Goal: Obtain resource: Download file/media

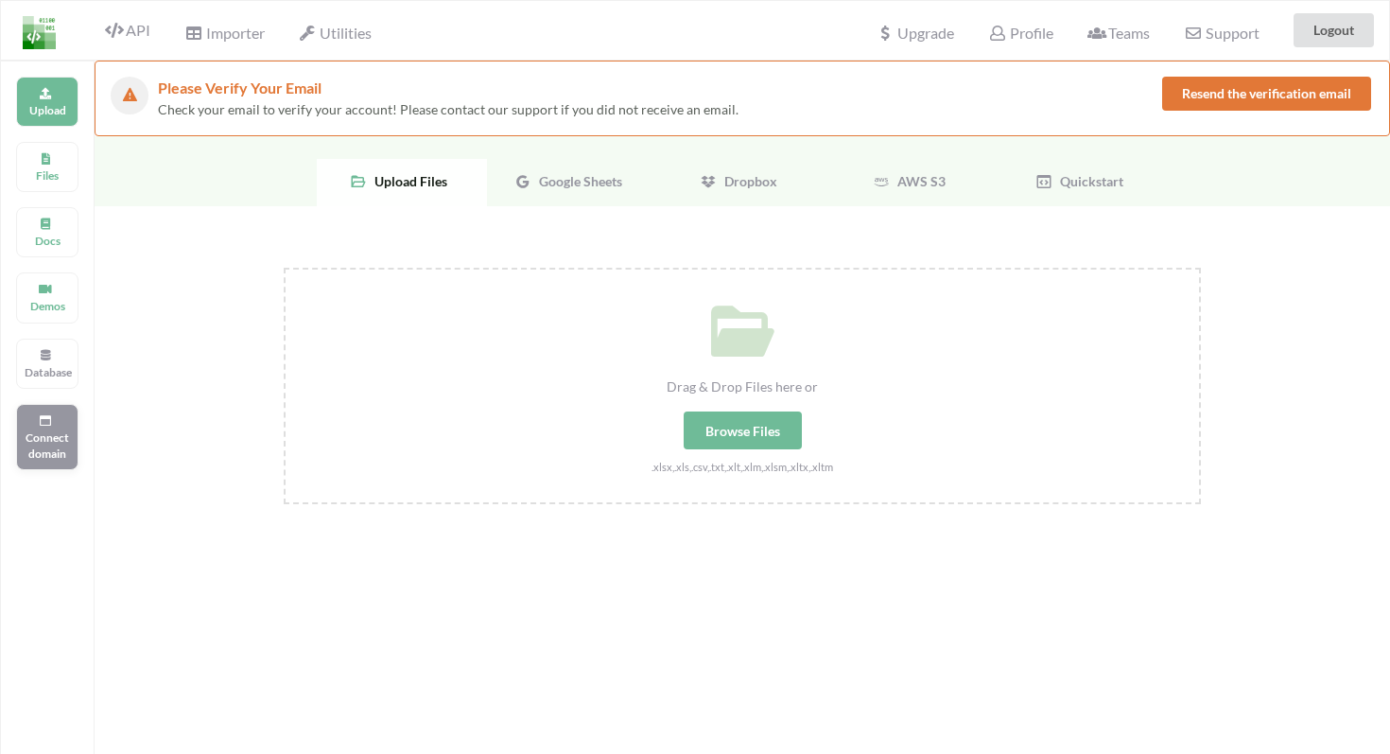
click at [43, 442] on p "Connect domain" at bounding box center [47, 445] width 45 height 32
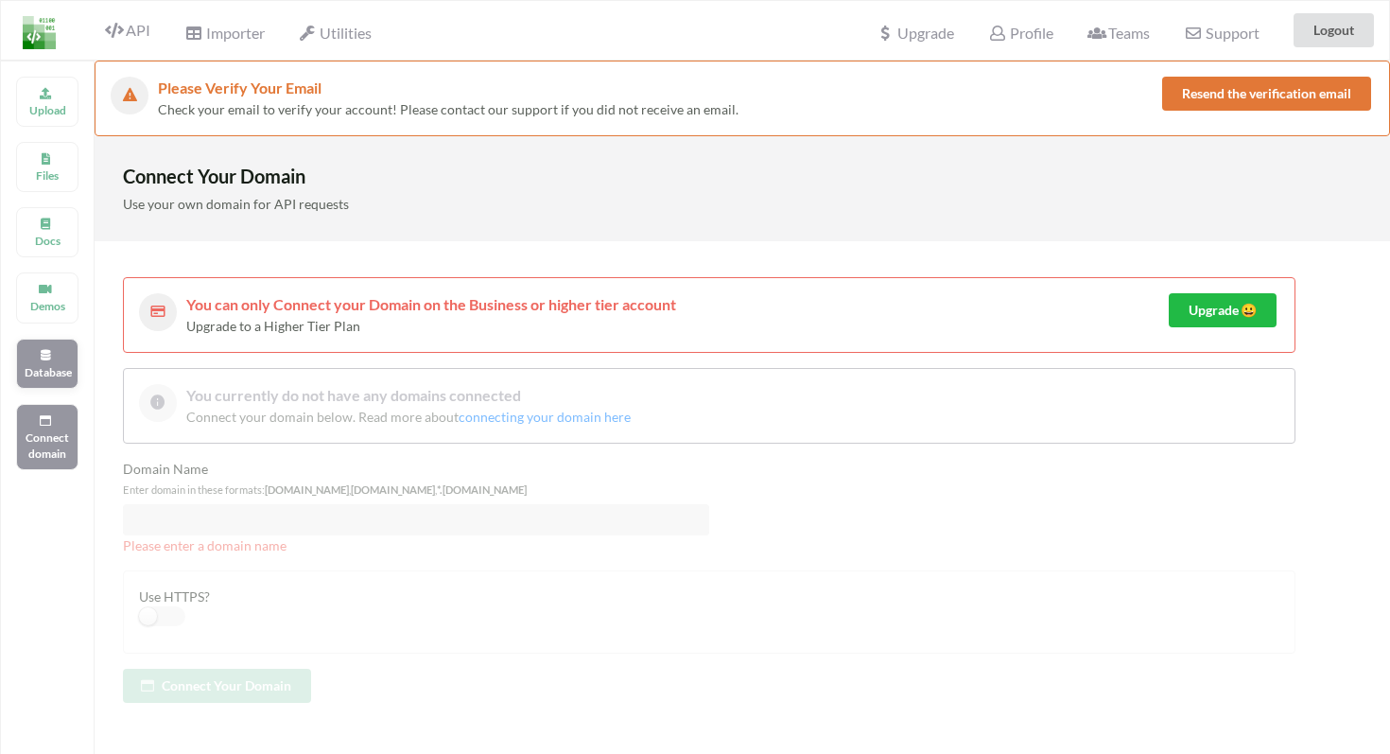
click at [36, 342] on div "Database" at bounding box center [47, 364] width 62 height 50
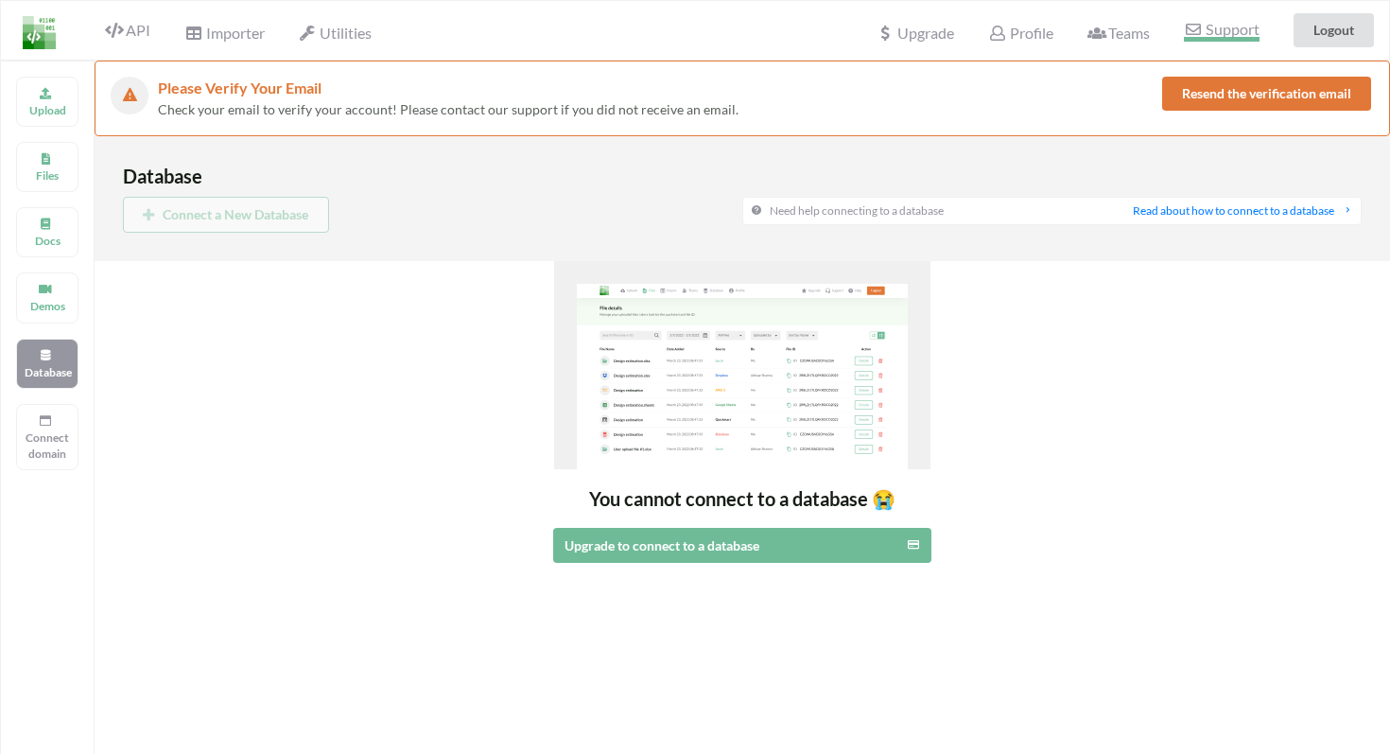
click at [1216, 34] on span "Support" at bounding box center [1221, 32] width 75 height 20
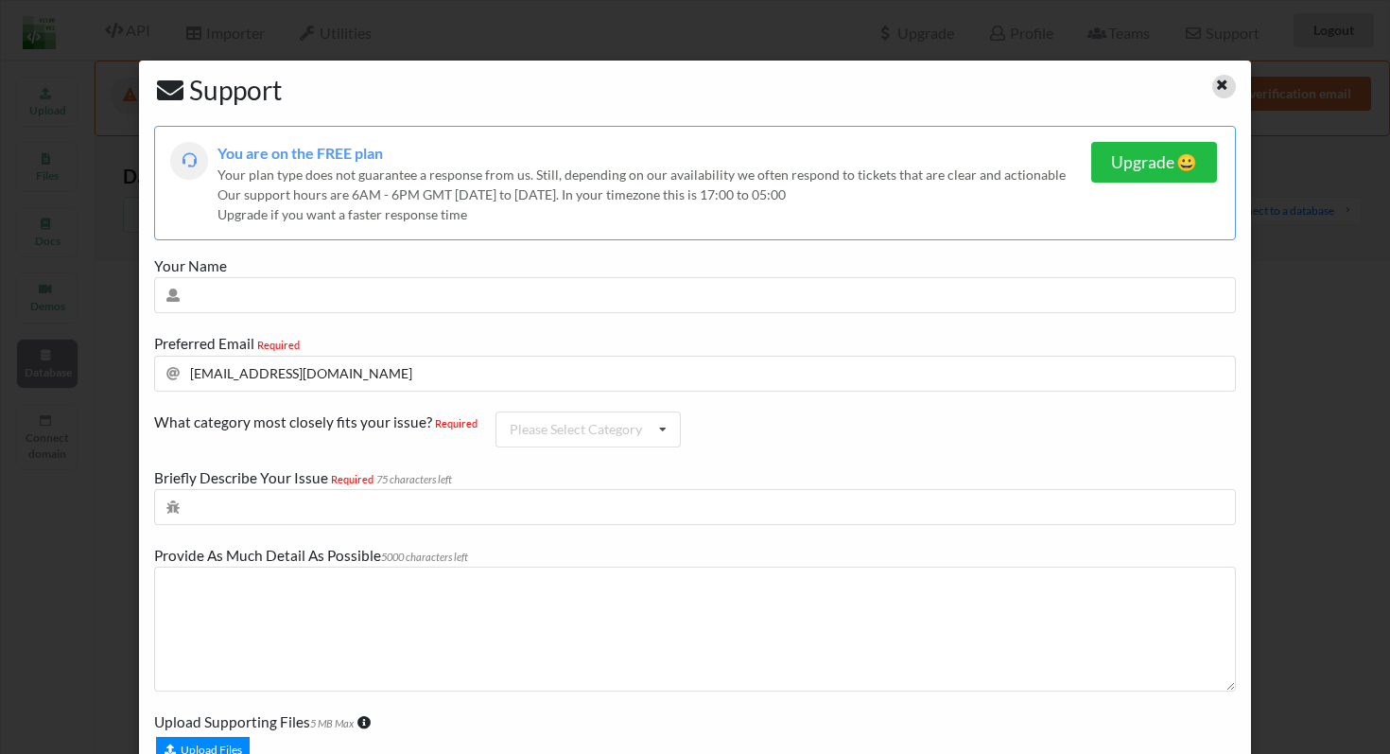
click at [1214, 89] on icon at bounding box center [1222, 82] width 16 height 13
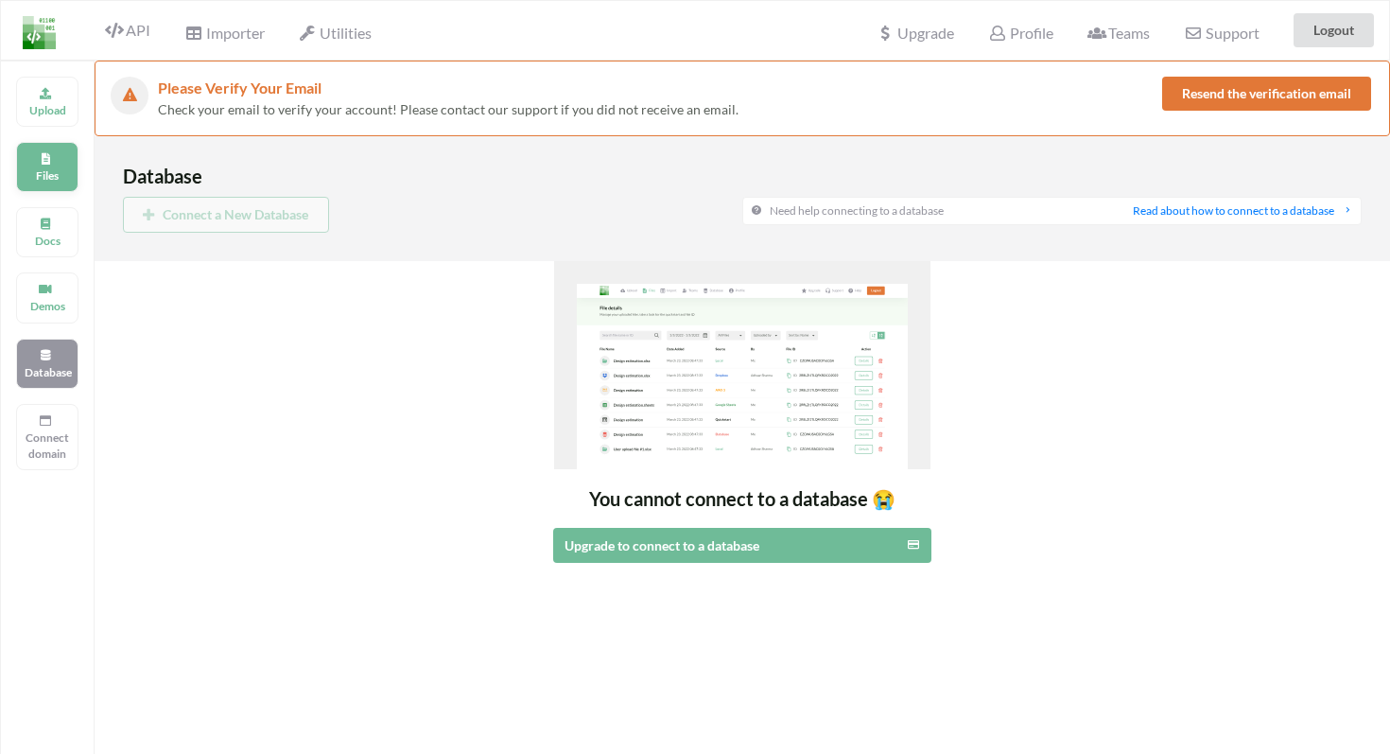
click at [40, 169] on p "Files" at bounding box center [47, 175] width 45 height 16
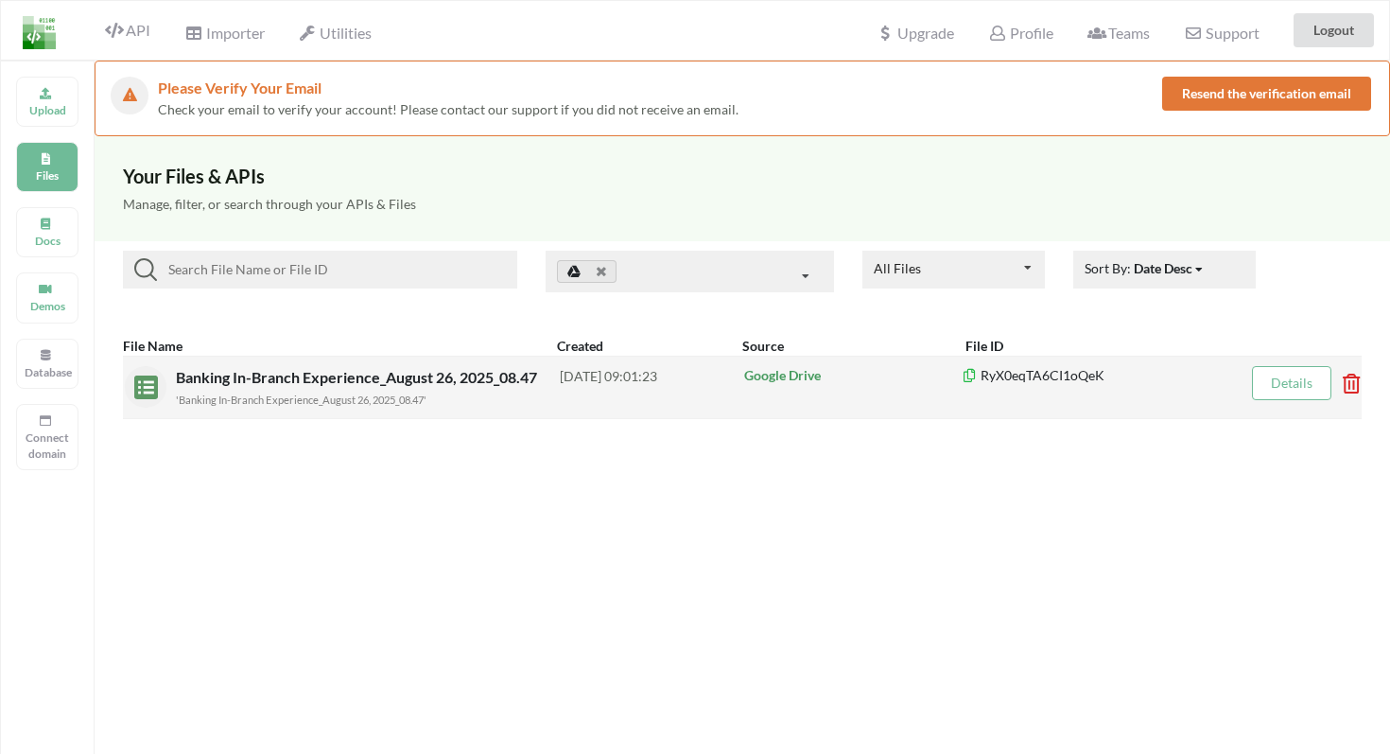
click at [475, 405] on div "'Banking In-Branch Experience_August 26, 2025_08.47'" at bounding box center [368, 399] width 384 height 20
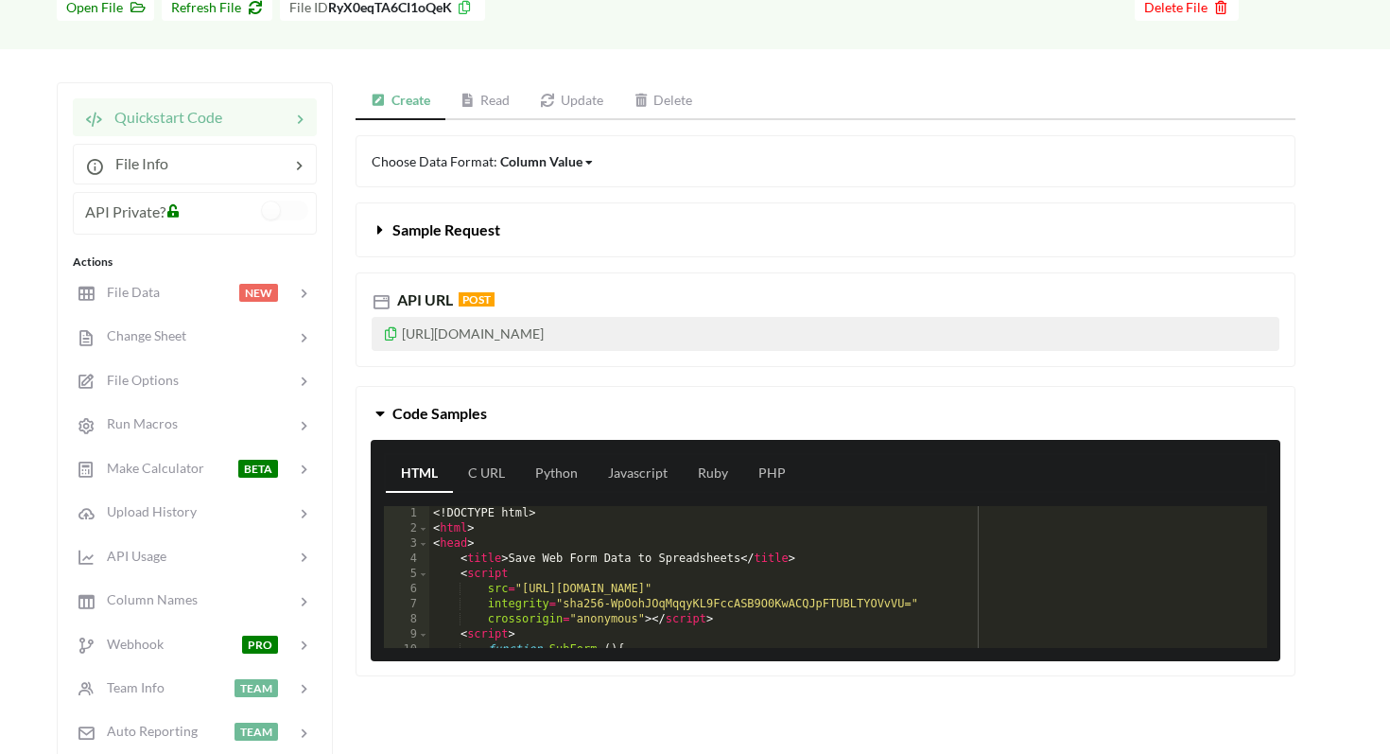
scroll to position [221, 0]
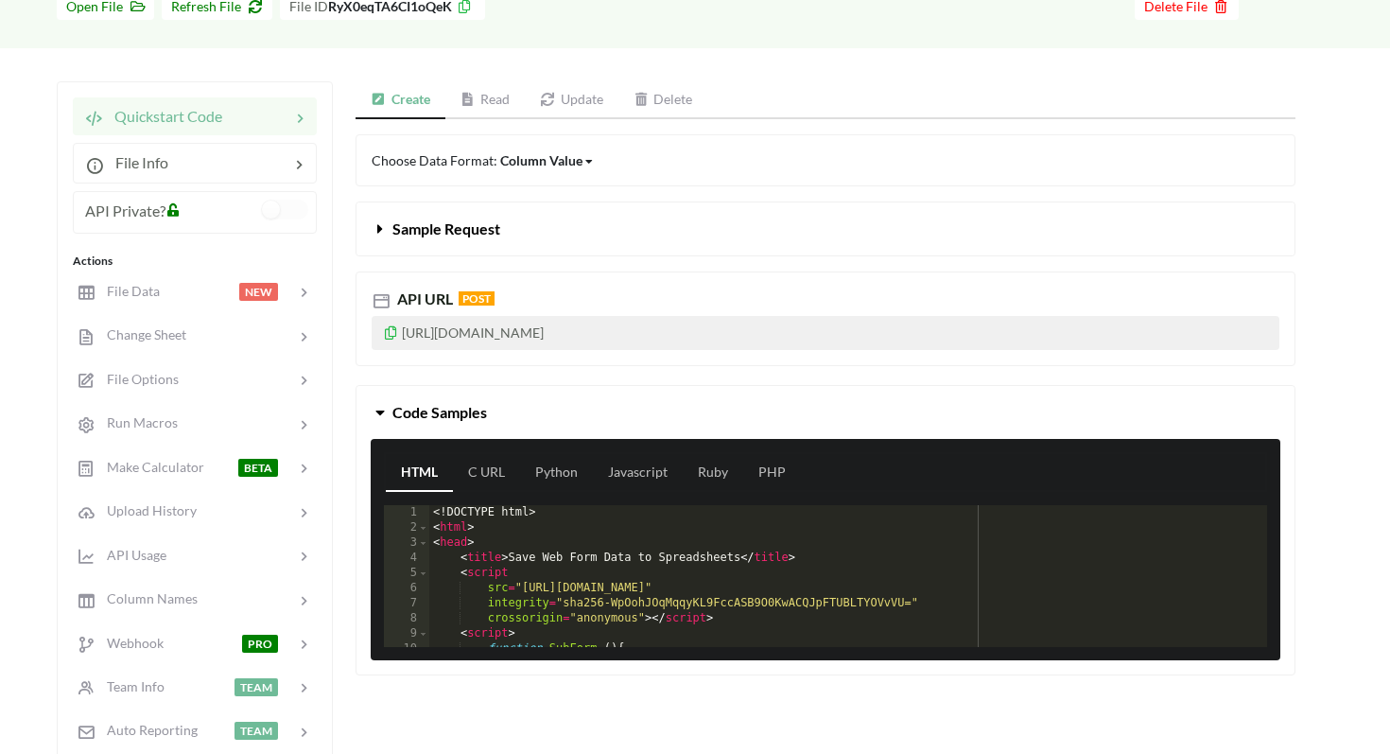
click at [495, 97] on link "Read" at bounding box center [485, 100] width 80 height 38
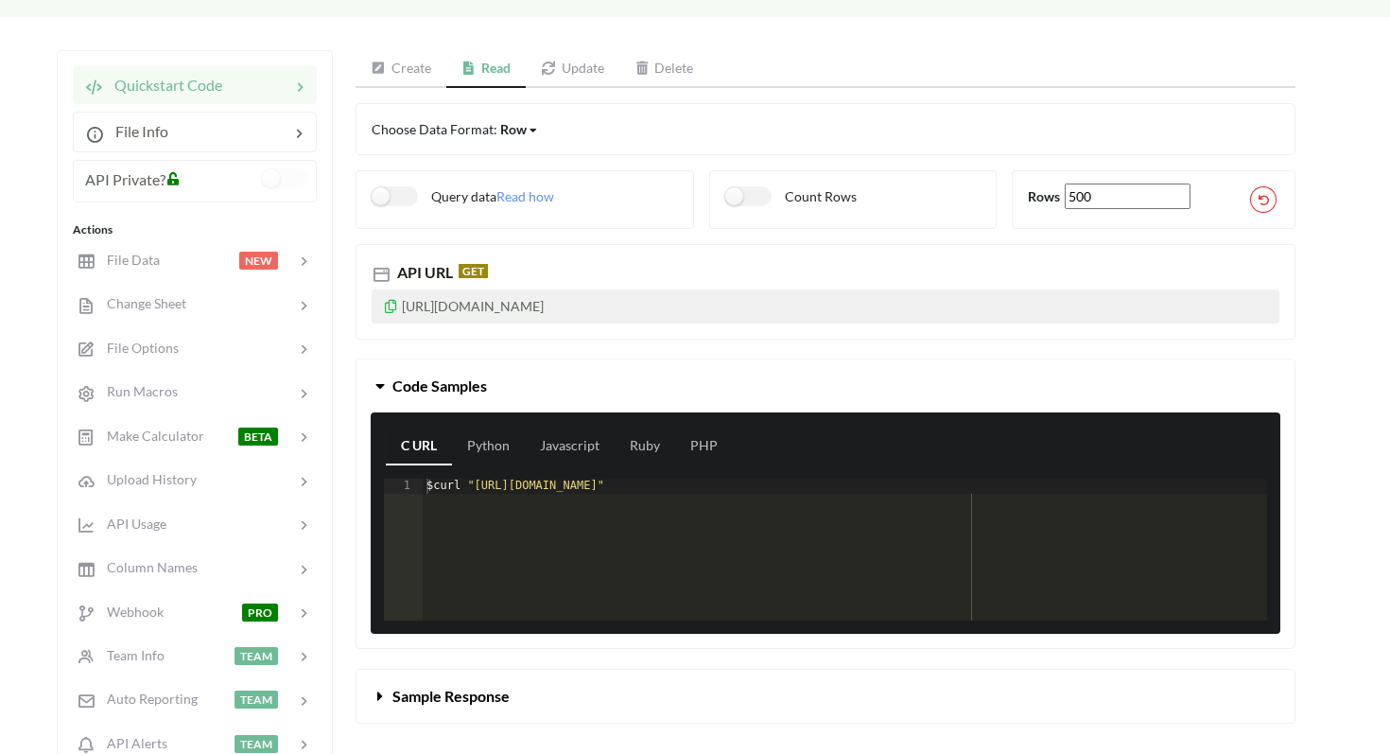
scroll to position [242, 0]
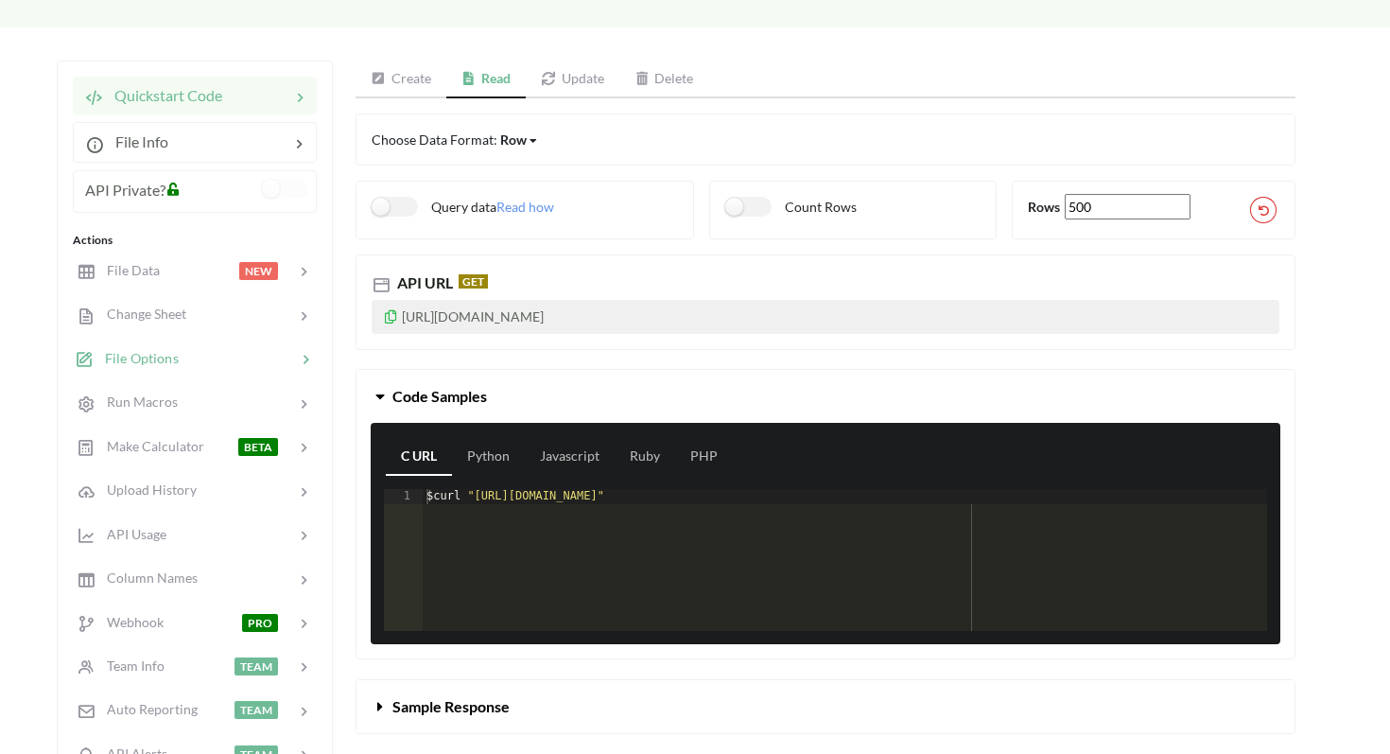
click at [201, 360] on div at bounding box center [237, 359] width 117 height 22
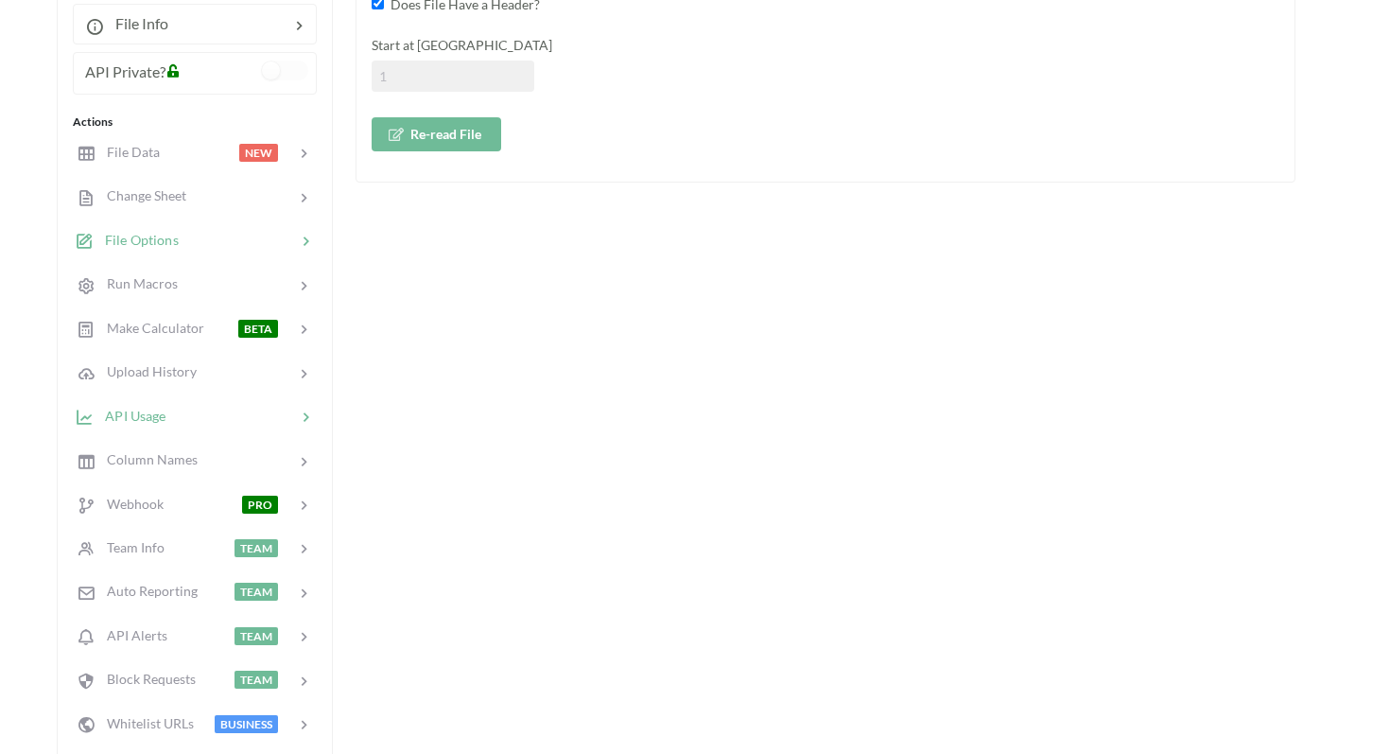
scroll to position [370, 0]
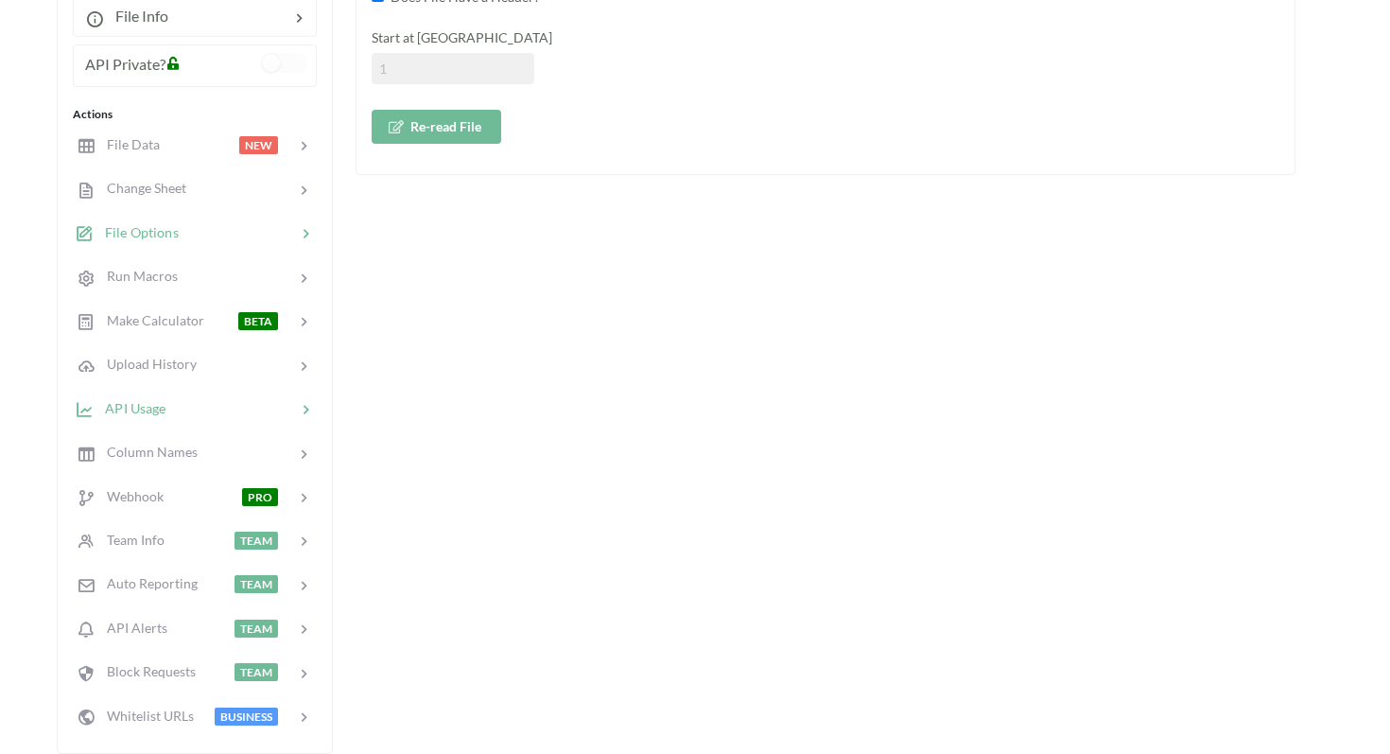
click at [172, 417] on div at bounding box center [230, 408] width 130 height 22
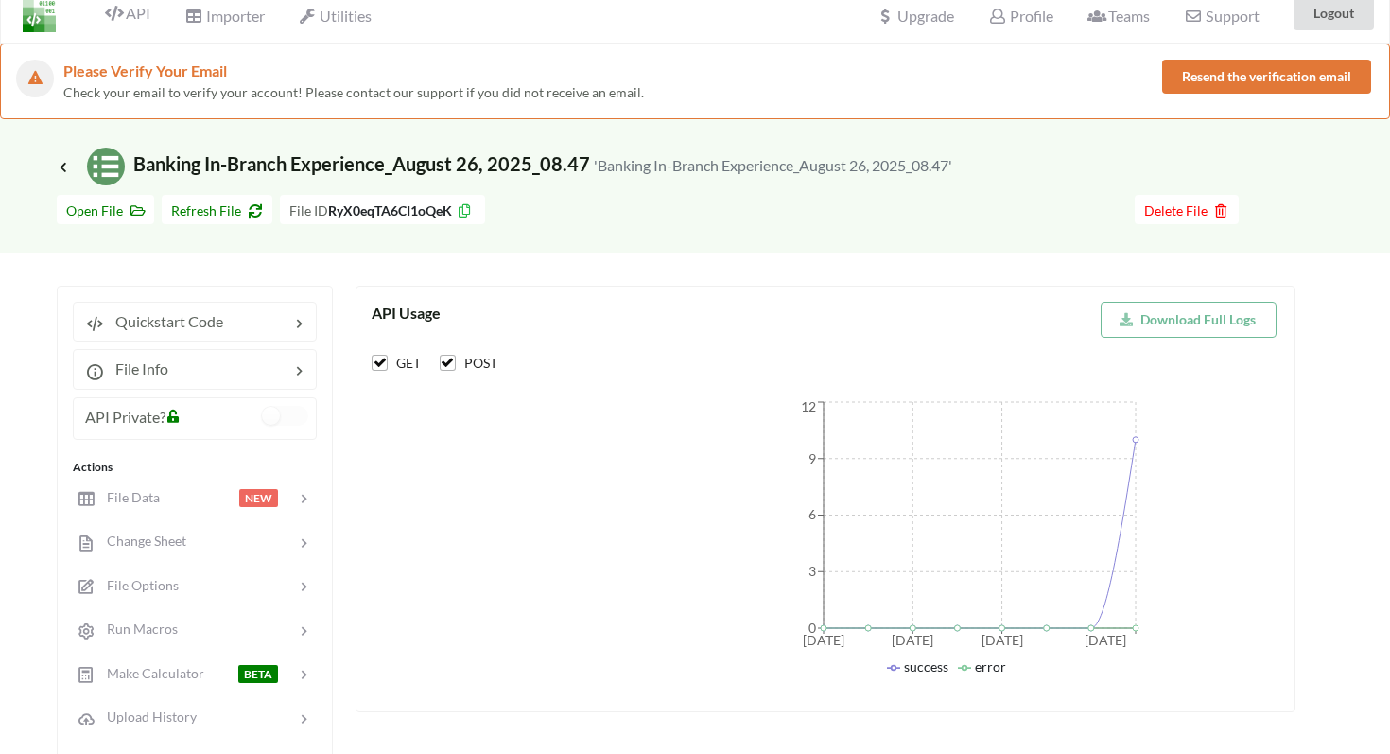
scroll to position [0, 0]
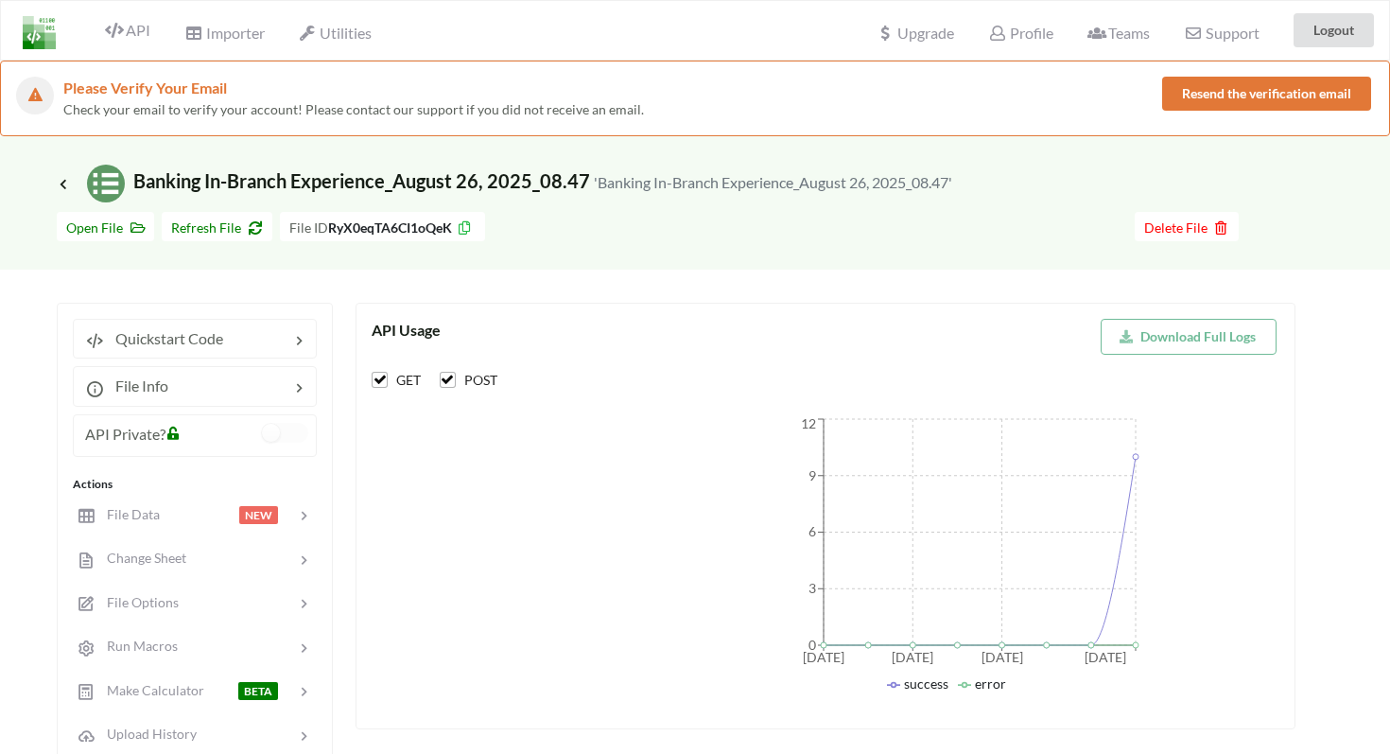
click at [446, 118] on div "Check your email to verify your account! Please contact our support if you did …" at bounding box center [612, 109] width 1099 height 20
click at [433, 113] on span "Check your email to verify your account! Please contact our support if you did …" at bounding box center [353, 109] width 581 height 16
click at [1025, 29] on span "Profile" at bounding box center [1020, 35] width 64 height 23
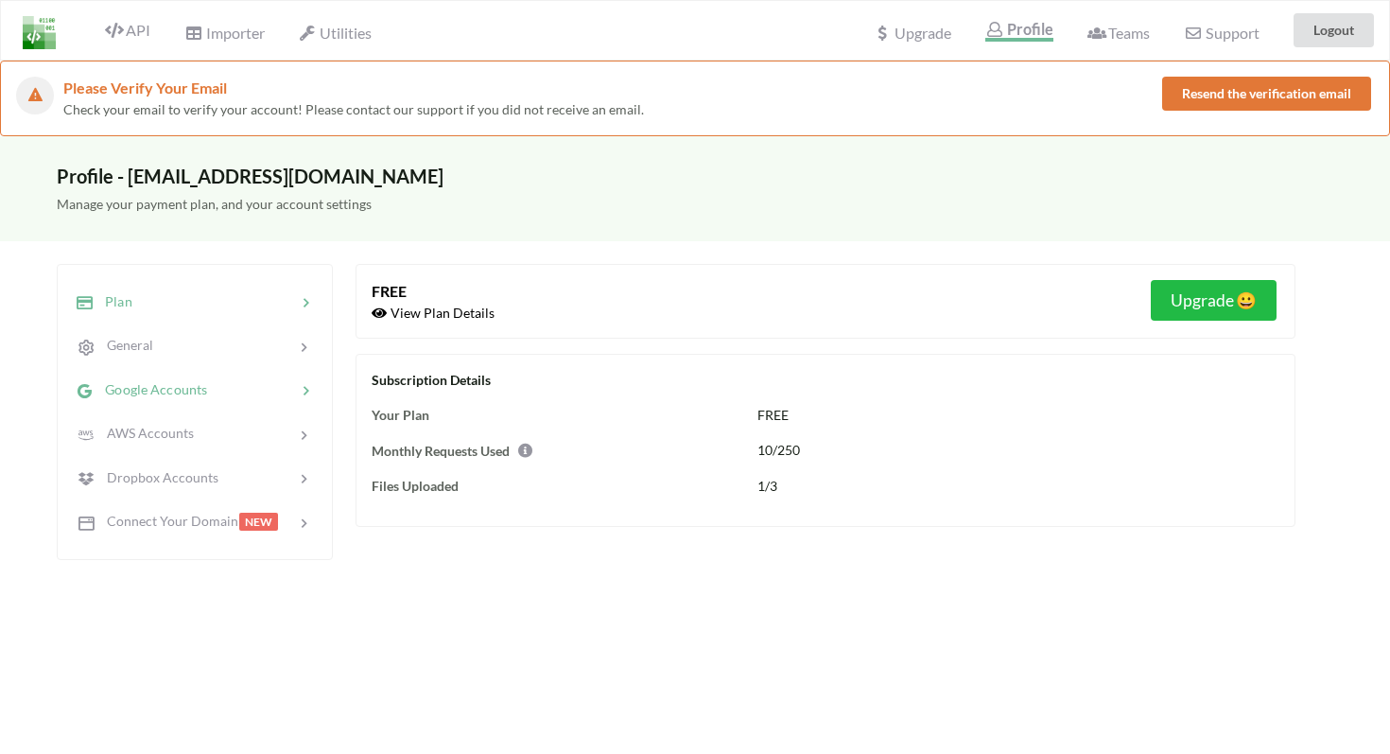
click at [191, 387] on span "Google Accounts" at bounding box center [150, 389] width 113 height 16
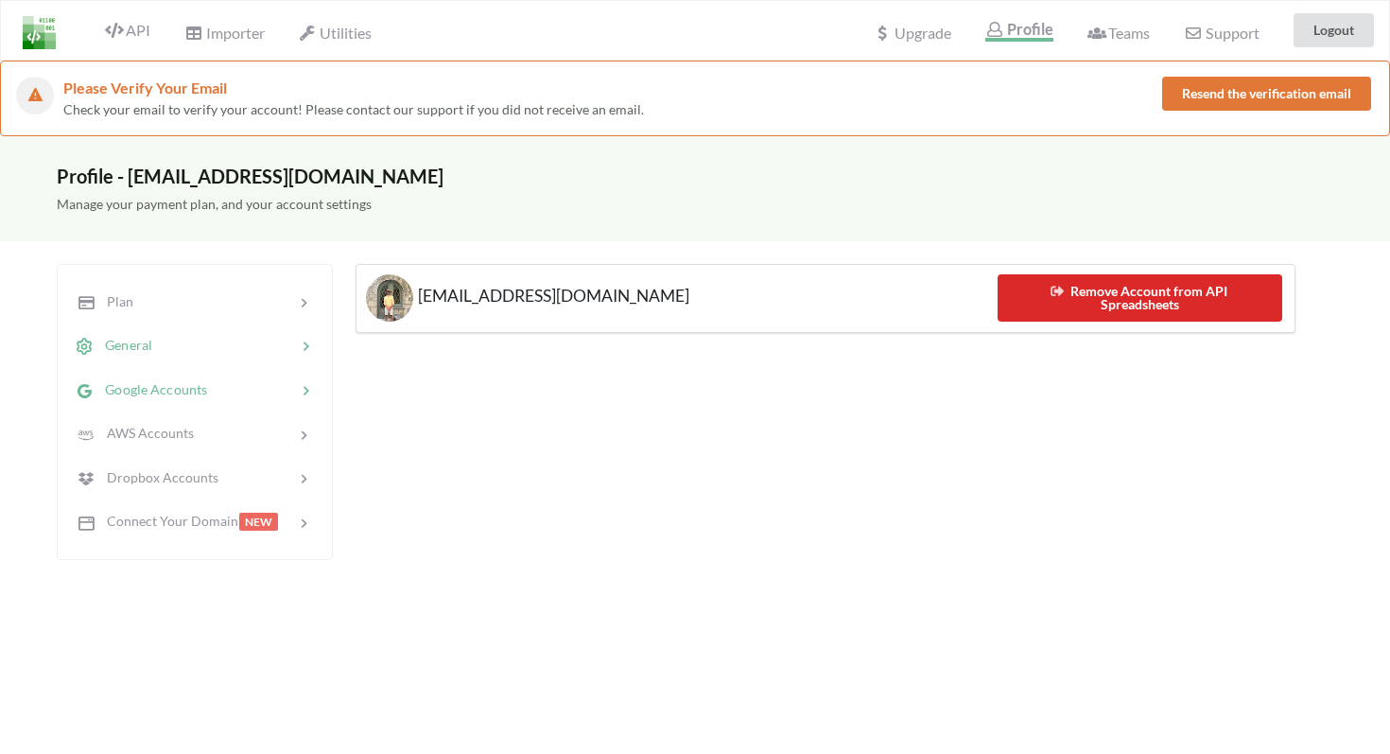
click at [155, 353] on div at bounding box center [224, 346] width 144 height 22
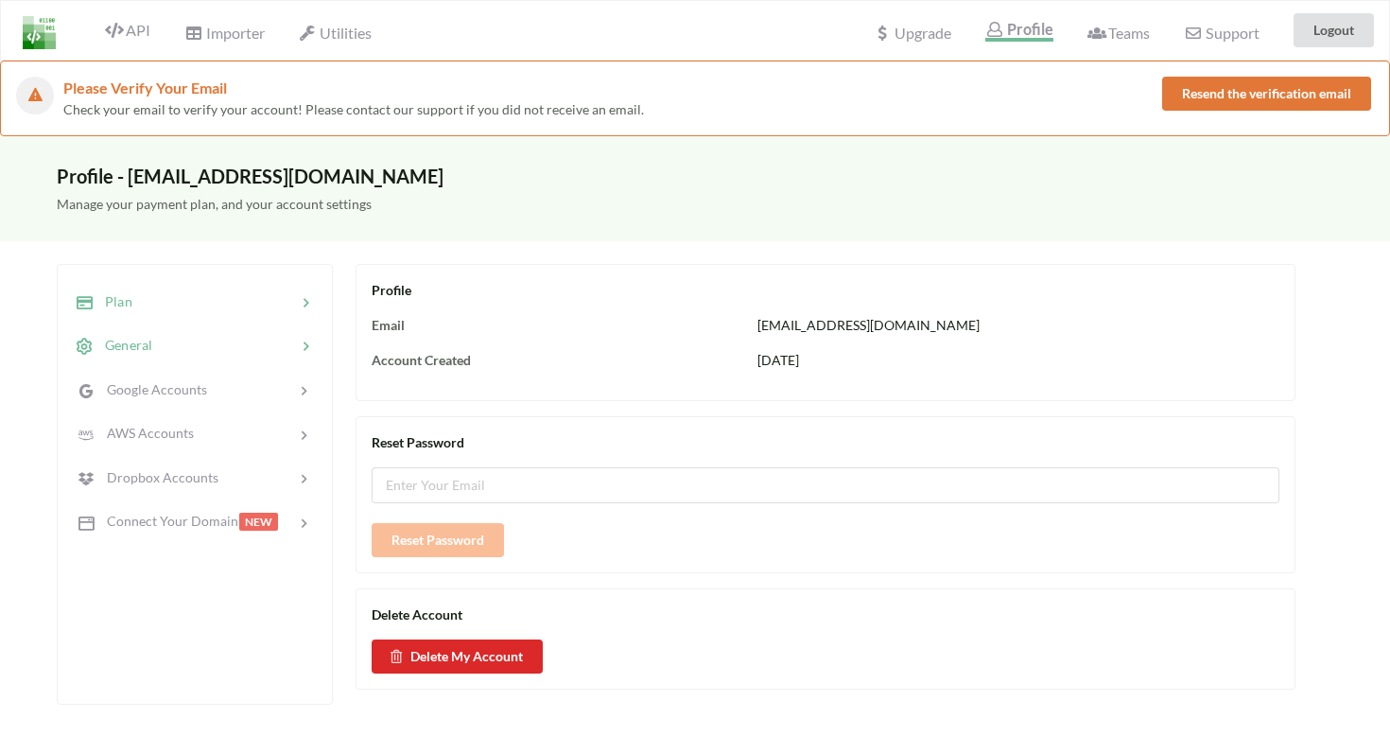
click at [117, 306] on span "Plan" at bounding box center [113, 301] width 39 height 16
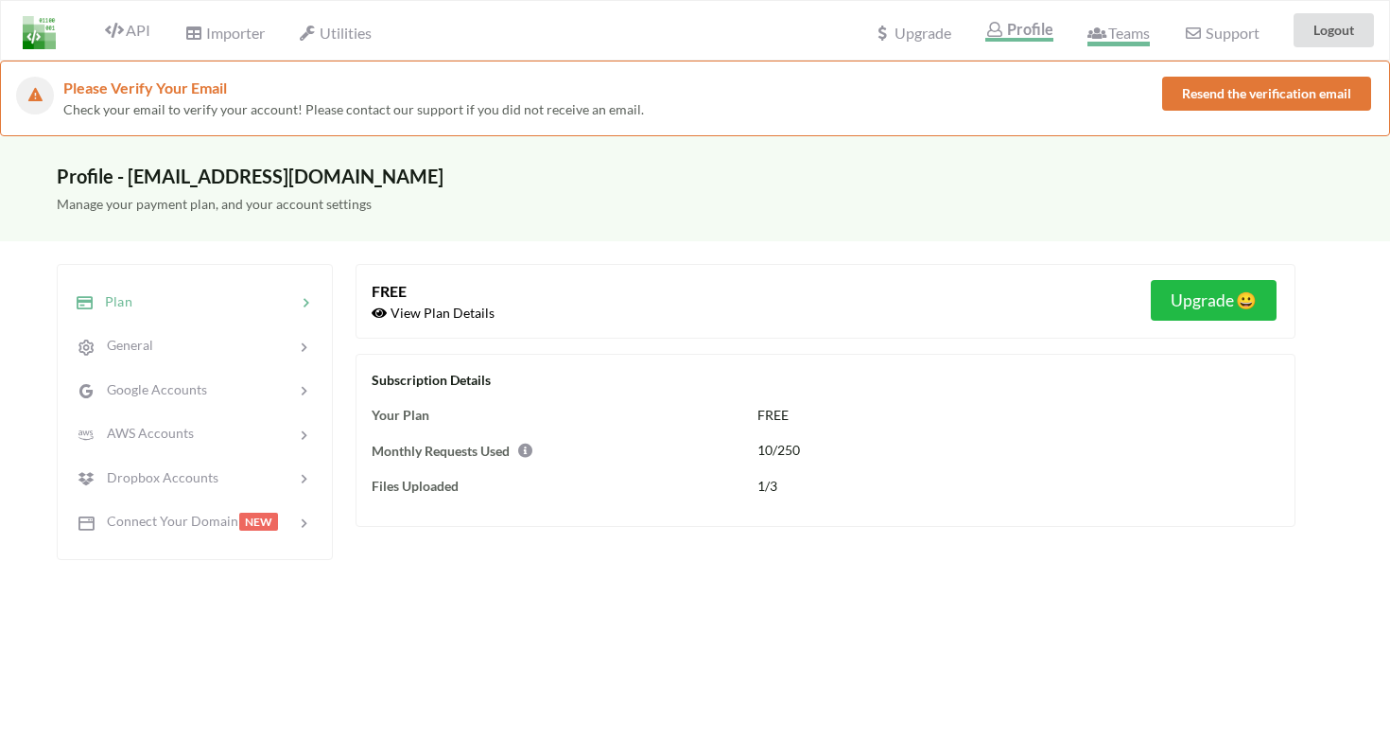
click at [1123, 33] on span "Teams" at bounding box center [1118, 35] width 62 height 23
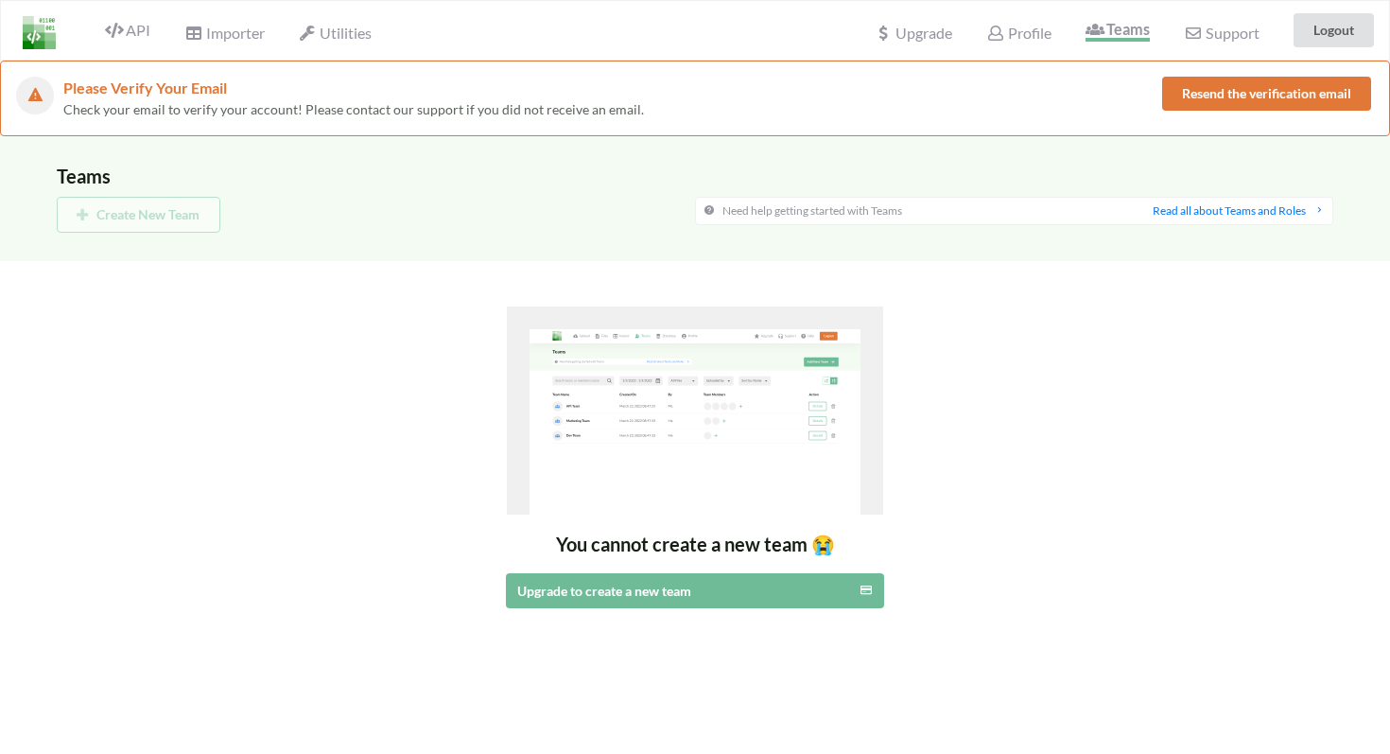
click at [37, 40] on img at bounding box center [39, 32] width 33 height 33
click at [129, 28] on span "API" at bounding box center [127, 32] width 45 height 23
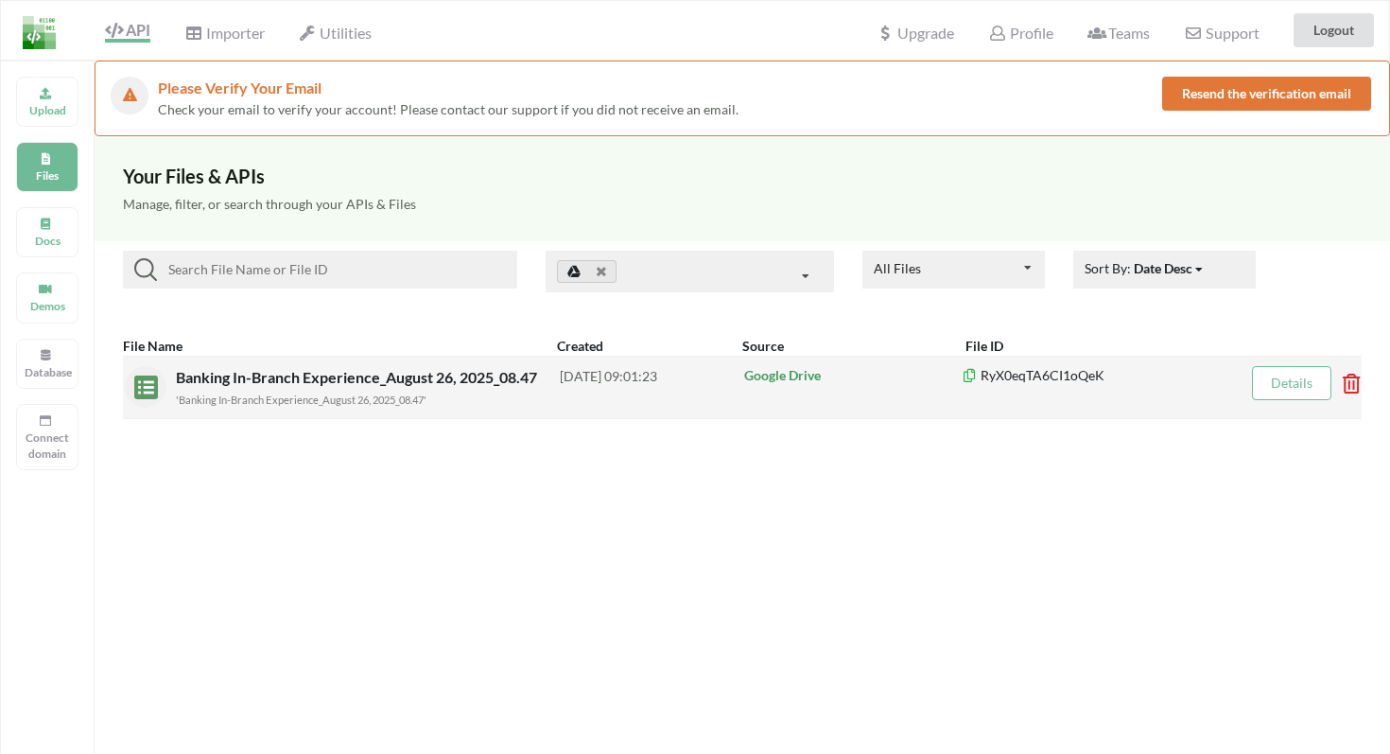
click at [1290, 385] on link "Details" at bounding box center [1292, 382] width 42 height 16
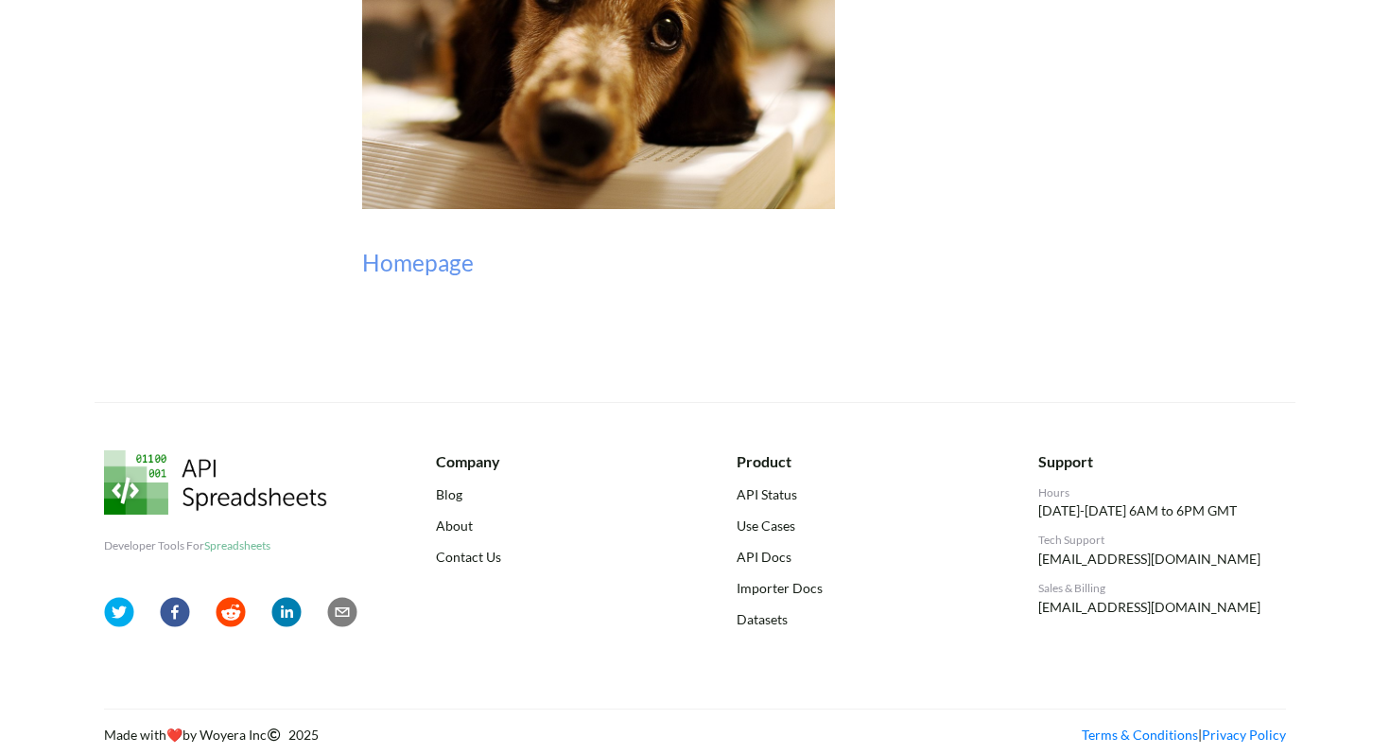
scroll to position [247, 0]
click at [1258, 733] on link "Privacy Policy" at bounding box center [1244, 734] width 84 height 16
